Goal: Find specific page/section: Find specific page/section

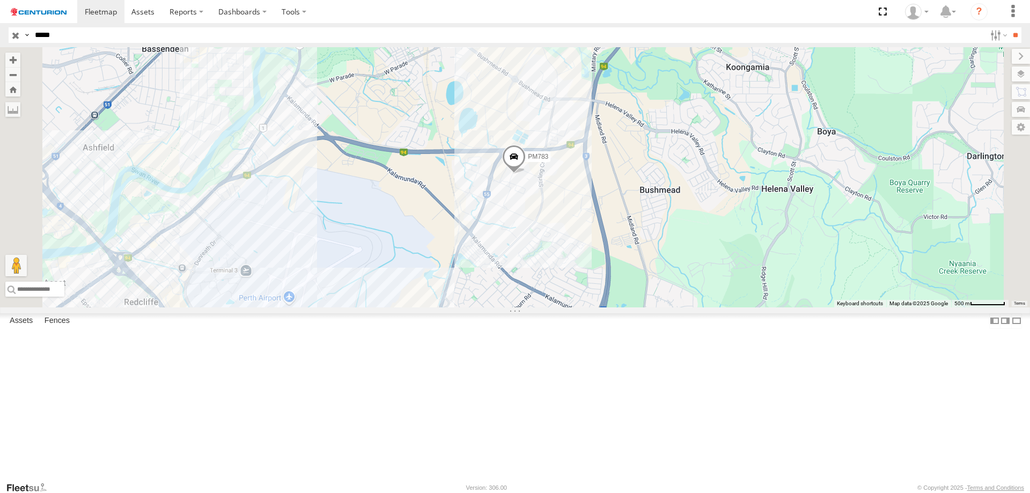
click at [55, 28] on input "*****" at bounding box center [508, 35] width 955 height 16
type input "**"
click at [1009, 27] on input "**" at bounding box center [1015, 35] width 12 height 16
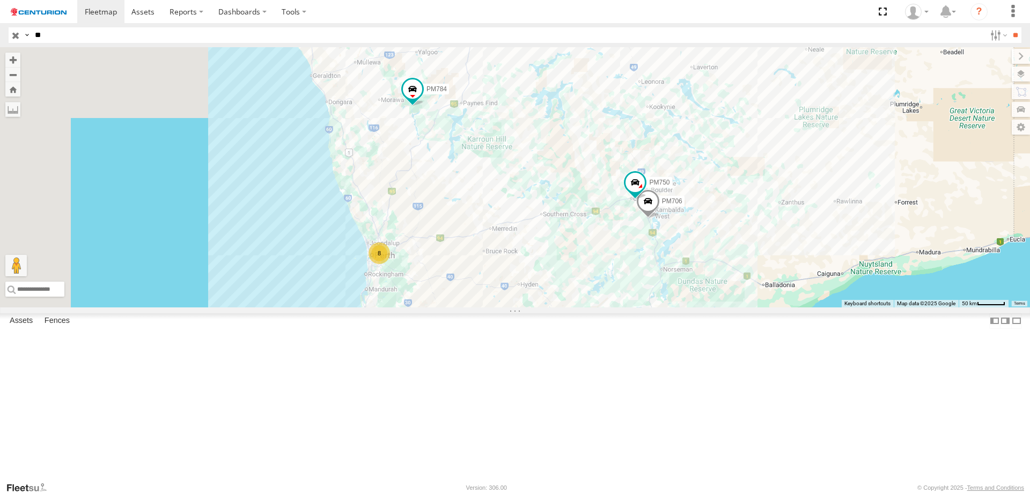
drag, startPoint x: 495, startPoint y: 335, endPoint x: 582, endPoint y: 303, distance: 93.2
click at [582, 303] on div "PM752 PM791 PM850 PM812 PM734 PM754 PM784 PM852 PM851 PM815 8 PM706 PM750" at bounding box center [515, 177] width 1030 height 260
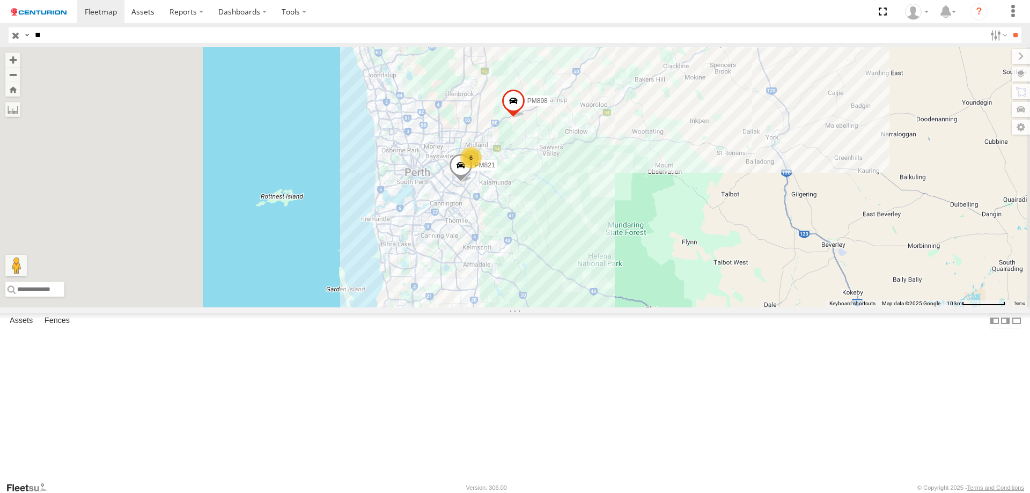
drag, startPoint x: 561, startPoint y: 422, endPoint x: 699, endPoint y: 214, distance: 249.5
click at [699, 214] on div "PM752 PM791 PM850 PM812 PM734 PM754 PM784 PM852 PM851 PM815 PM706 PM750 6 PM898…" at bounding box center [515, 177] width 1030 height 260
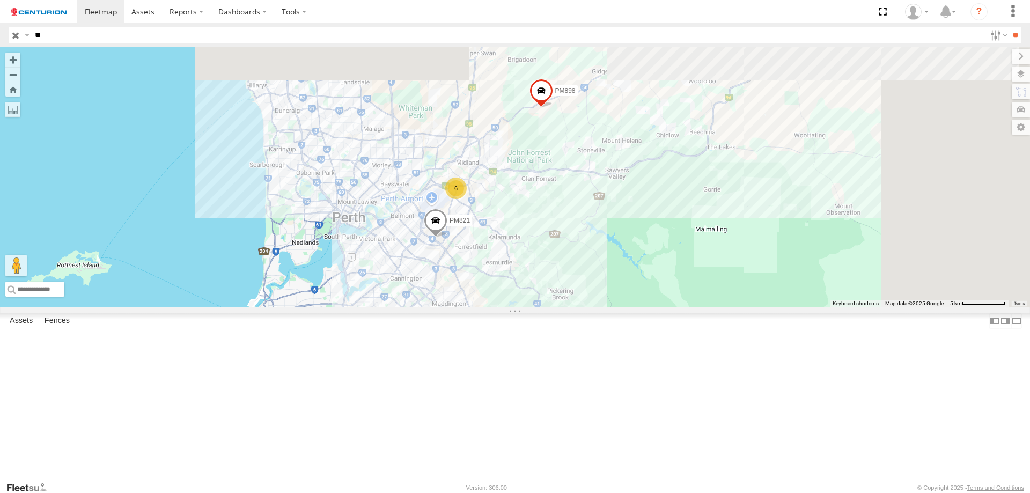
drag, startPoint x: 684, startPoint y: 183, endPoint x: 591, endPoint y: 314, distance: 161.2
click at [591, 307] on div "PM752 PM791 PM850 PM812 PM734 PM754 PM784 PM852 PM851 PM815 PM706 PM750 PM898 P…" at bounding box center [515, 177] width 1030 height 260
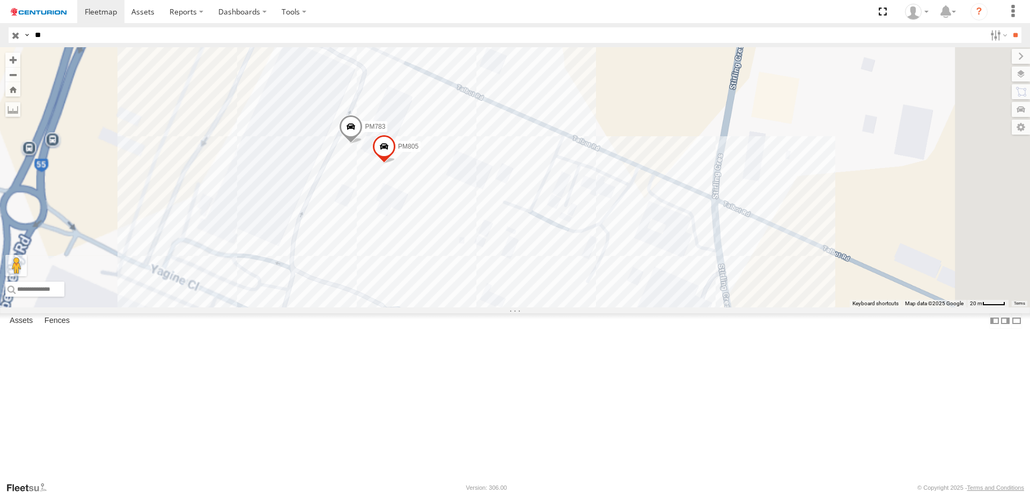
drag, startPoint x: 537, startPoint y: 278, endPoint x: 711, endPoint y: 312, distance: 176.4
click at [711, 307] on div "PM752 PM791 PM850 PM812 PM734 PM754 PM784 PM852 PM851 PM815 PM706 PM750 PM898 P…" at bounding box center [515, 177] width 1030 height 260
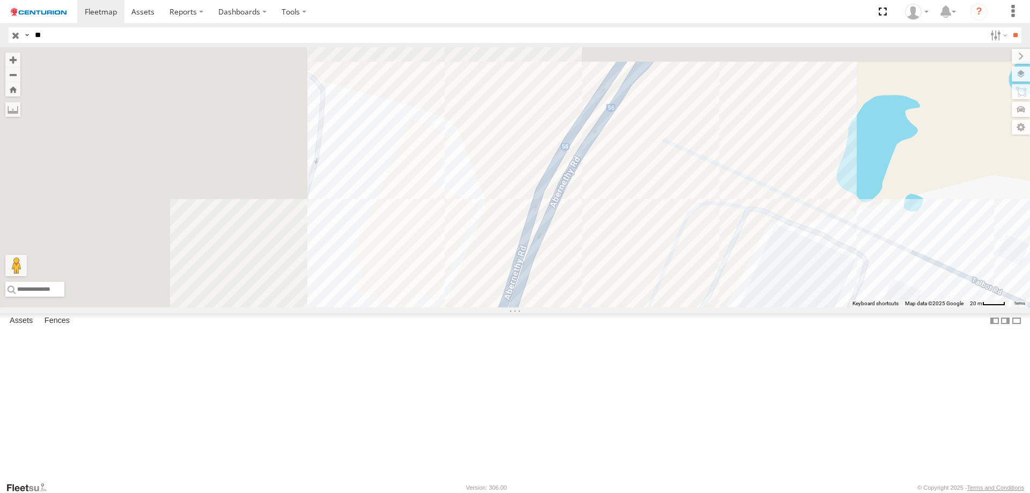
drag, startPoint x: 463, startPoint y: 197, endPoint x: 769, endPoint y: 355, distance: 344.2
click at [769, 307] on div "PM752 PM791 PM850 PM812 PM734 PM754 PM784 PM852 PM851 PM815 PM706 PM750 PM898 P…" at bounding box center [515, 177] width 1030 height 260
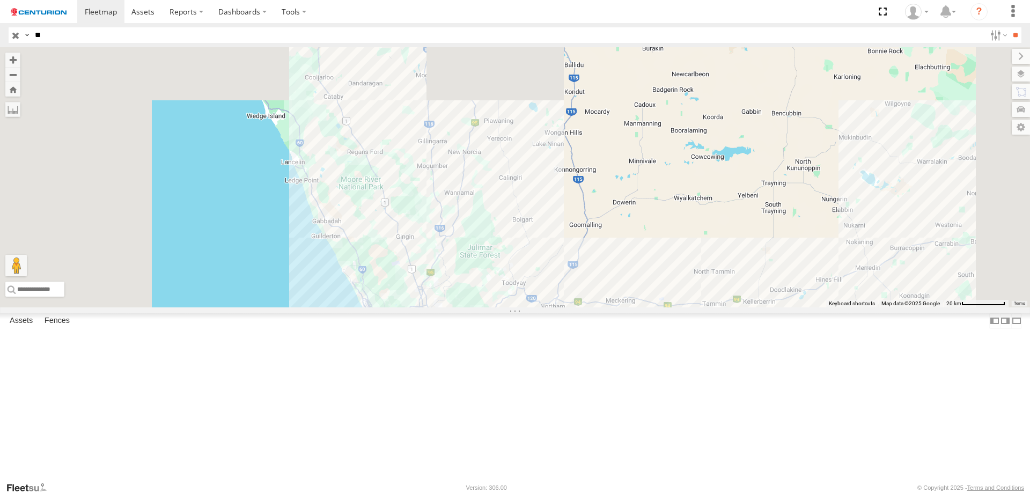
drag, startPoint x: 481, startPoint y: 140, endPoint x: 514, endPoint y: 371, distance: 232.9
click at [514, 307] on div "PM752 PM791 PM850 PM812 PM734 PM754 PM784 PM852 PM851 PM815 PM706 PM750 PM898 7" at bounding box center [515, 177] width 1030 height 260
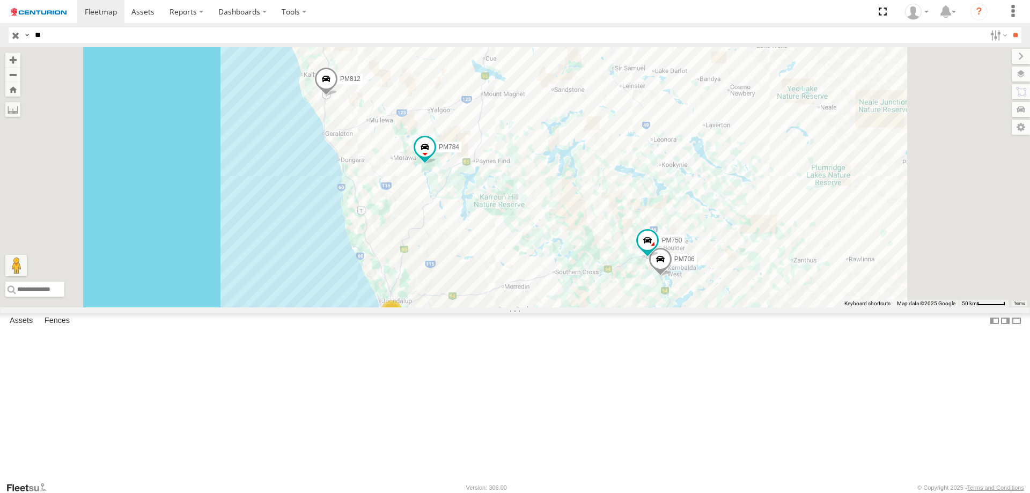
click at [360, 82] on span "PM812" at bounding box center [350, 79] width 20 height 8
